Goal: Transaction & Acquisition: Download file/media

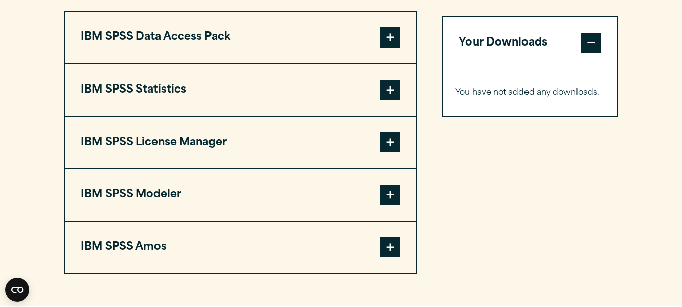
scroll to position [808, 0]
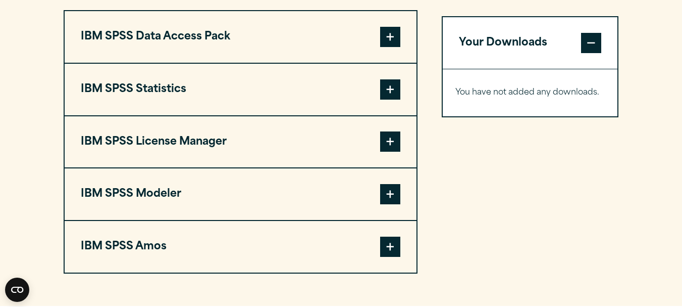
click at [387, 88] on span at bounding box center [390, 89] width 20 height 20
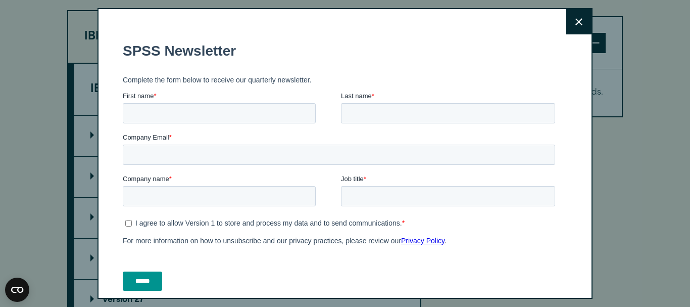
click at [575, 21] on icon at bounding box center [578, 21] width 7 height 7
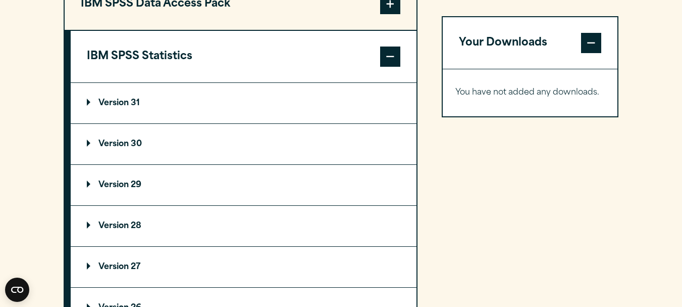
scroll to position [859, 0]
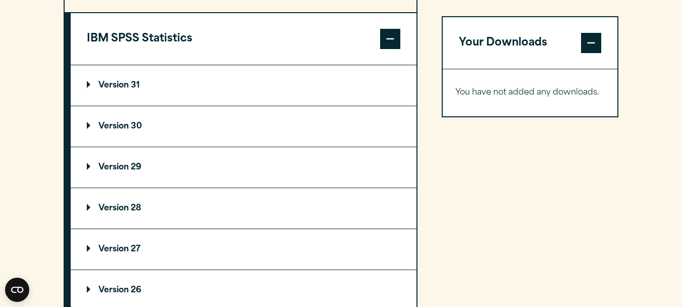
click at [228, 164] on summary "Version 29" at bounding box center [244, 167] width 346 height 40
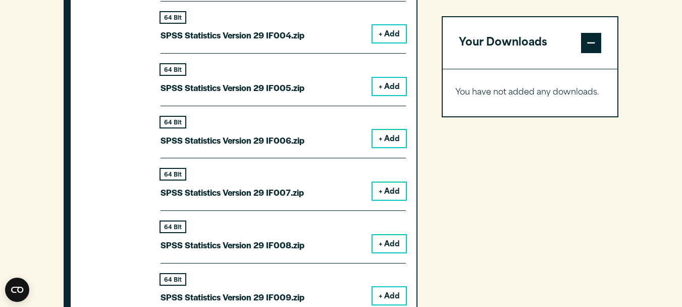
scroll to position [1061, 0]
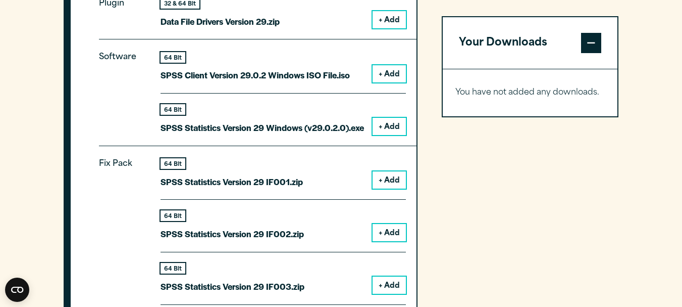
click at [376, 126] on button "+ Add" at bounding box center [389, 126] width 33 height 17
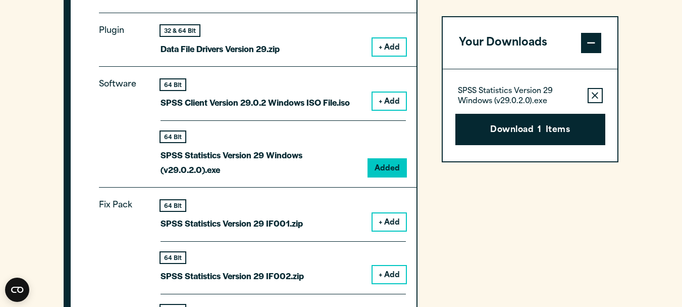
scroll to position [1010, 0]
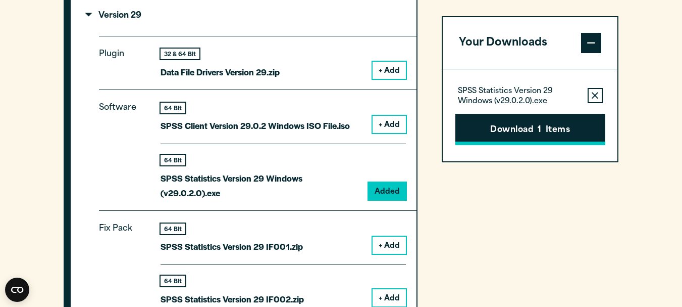
click at [560, 127] on button "Download 1 Items" at bounding box center [531, 129] width 150 height 31
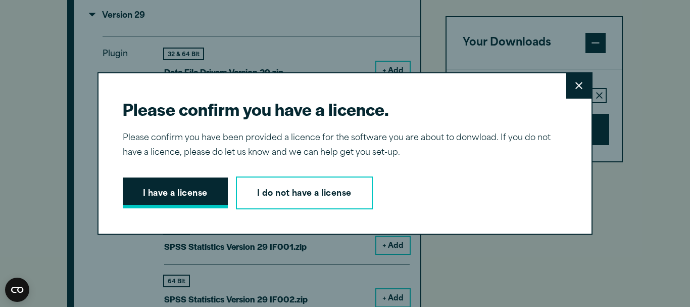
click at [196, 195] on button "I have a license" at bounding box center [175, 192] width 105 height 31
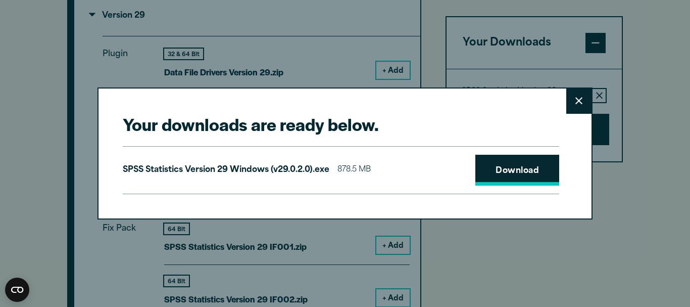
click at [500, 166] on link "Download" at bounding box center [517, 170] width 84 height 31
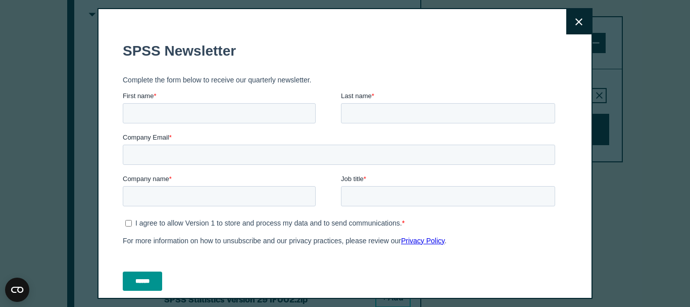
click at [571, 25] on button "Close" at bounding box center [578, 21] width 25 height 25
